Goal: Check status: Check status

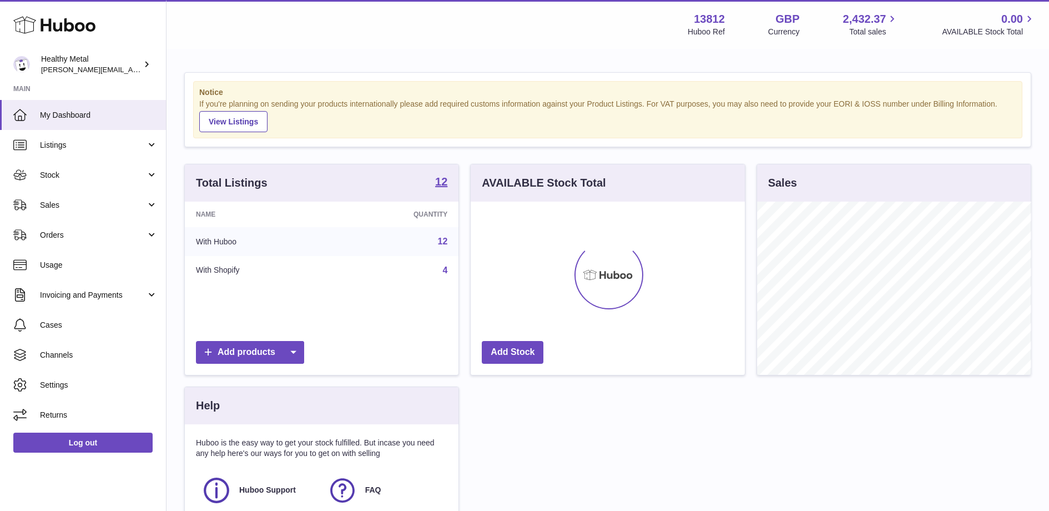
scroll to position [173, 274]
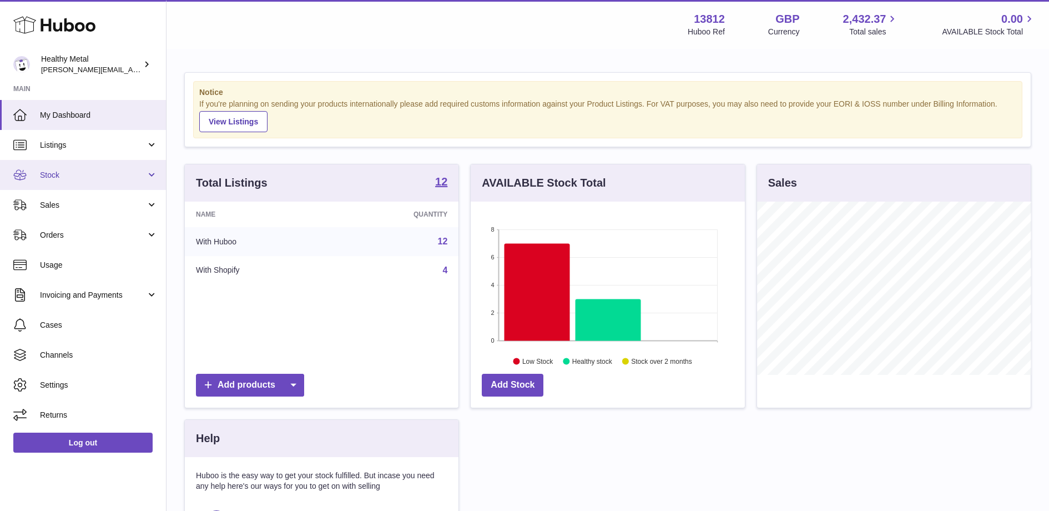
click at [108, 176] on span "Stock" at bounding box center [93, 175] width 106 height 11
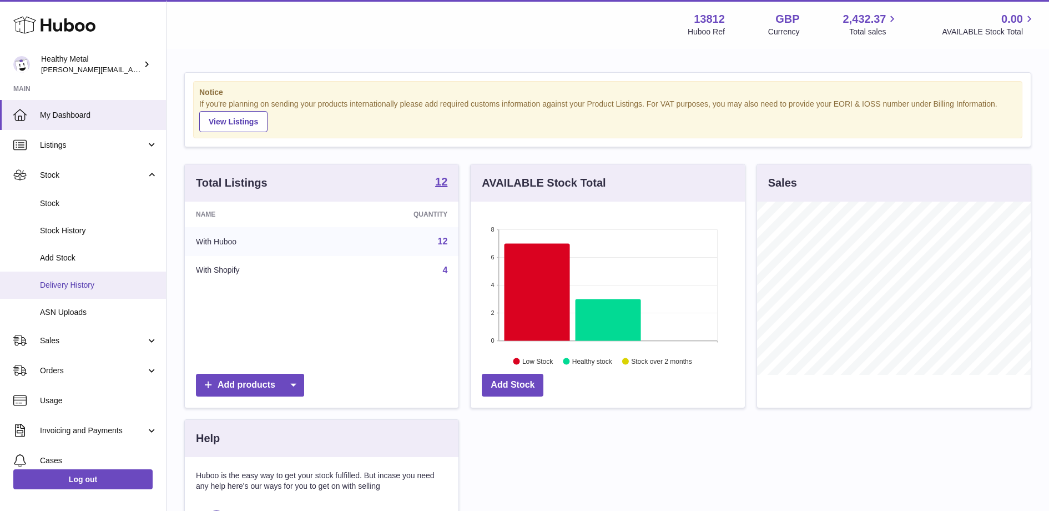
click at [86, 287] on span "Delivery History" at bounding box center [99, 285] width 118 height 11
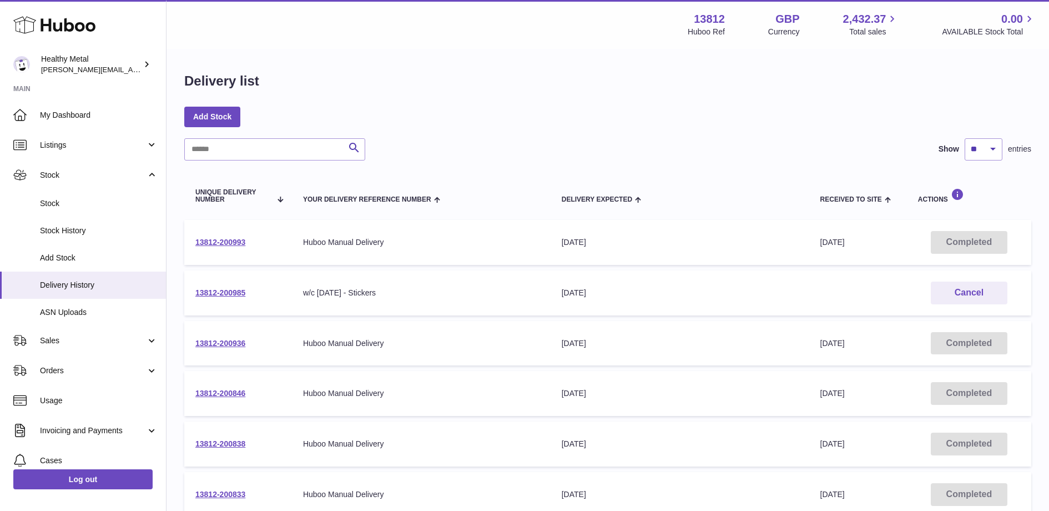
click at [220, 247] on td "13812-200993" at bounding box center [238, 242] width 108 height 45
click at [230, 242] on link "13812-200993" at bounding box center [220, 242] width 50 height 9
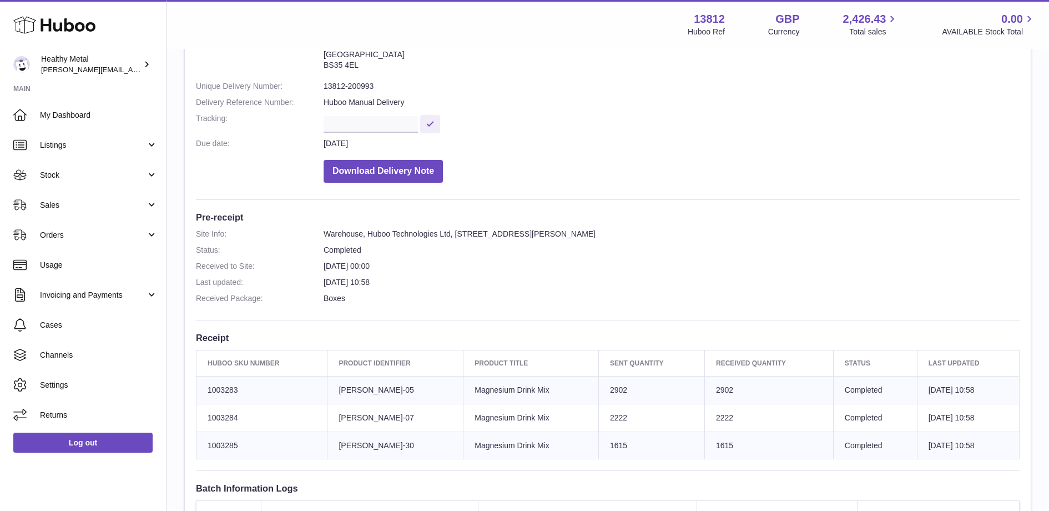
scroll to position [108, 0]
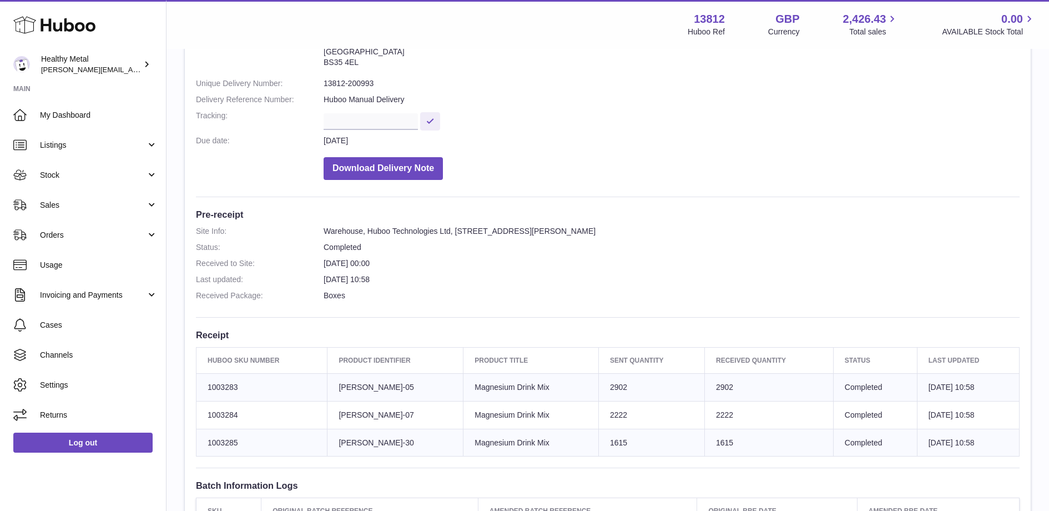
click at [88, 99] on strong "Main" at bounding box center [83, 92] width 166 height 16
click at [88, 112] on span "My Dashboard" at bounding box center [99, 115] width 118 height 11
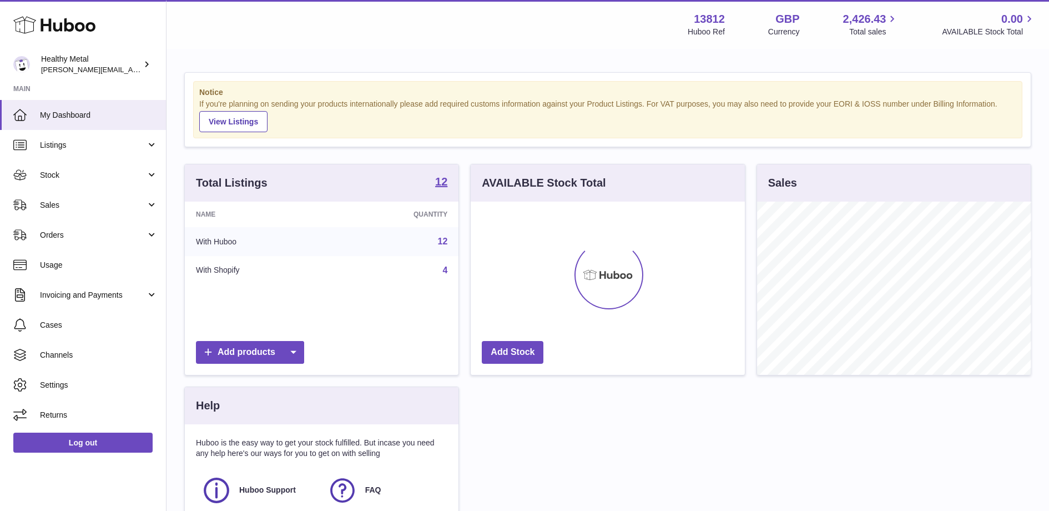
scroll to position [173, 274]
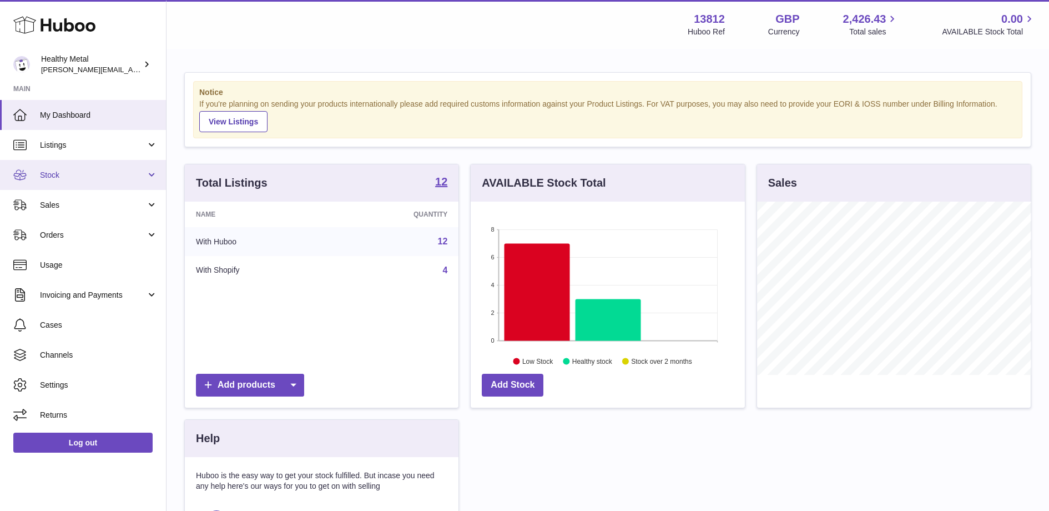
click at [62, 165] on link "Stock" at bounding box center [83, 175] width 166 height 30
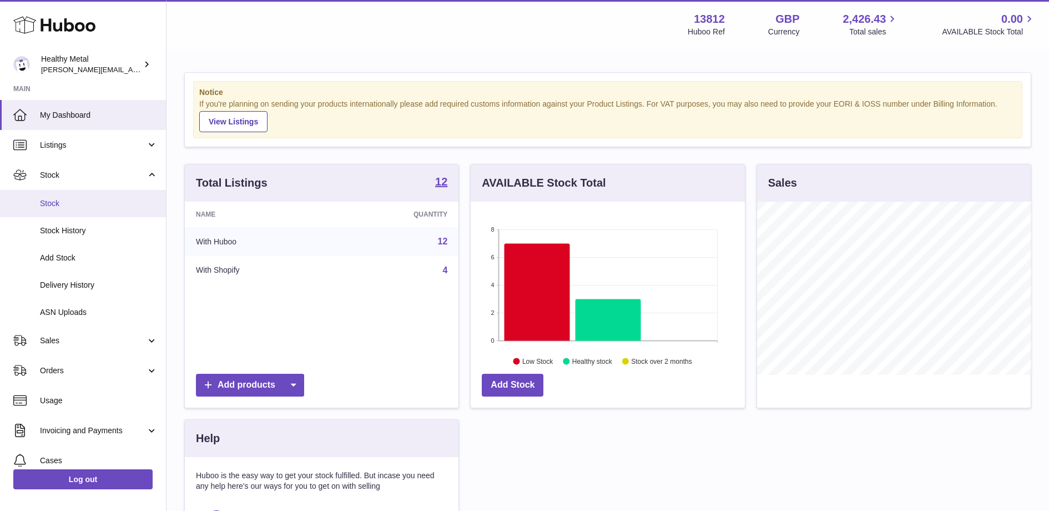
click at [76, 207] on span "Stock" at bounding box center [99, 203] width 118 height 11
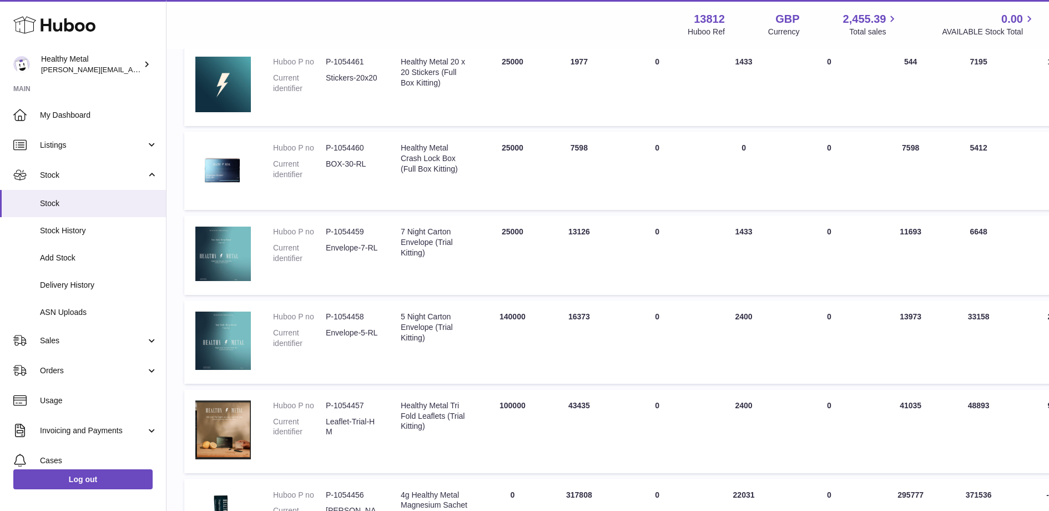
scroll to position [173, 0]
